Goal: Task Accomplishment & Management: Use online tool/utility

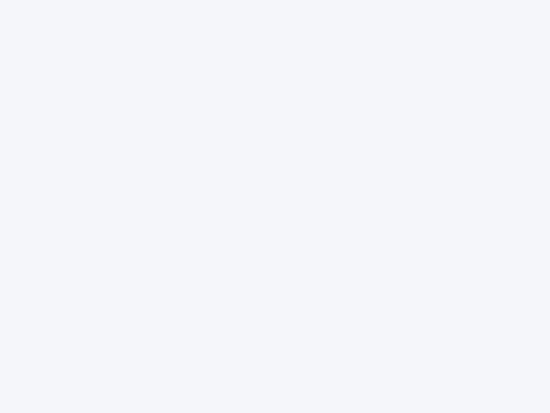
click at [275, 206] on div at bounding box center [275, 206] width 550 height 413
